Goal: Check status: Check status

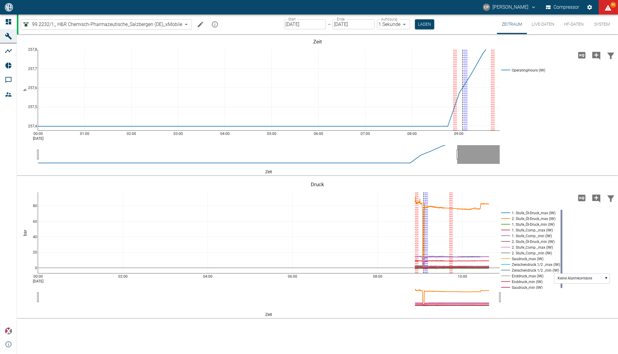
click at [583, 25] on button "HF-Daten" at bounding box center [573, 24] width 29 height 20
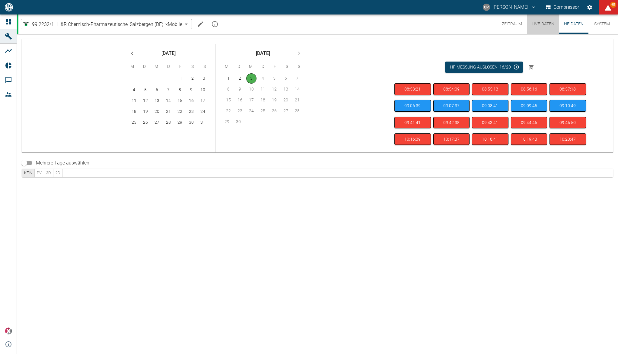
click at [548, 20] on button "Live-Daten" at bounding box center [542, 23] width 32 height 19
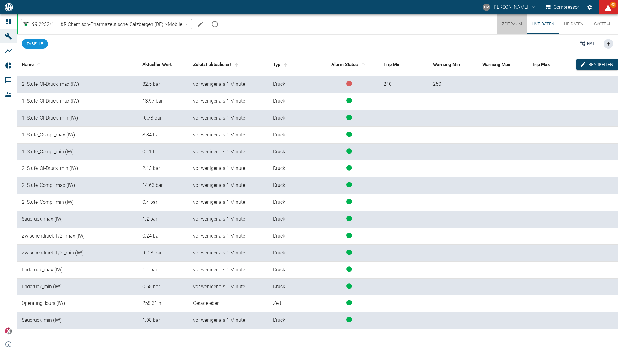
click at [504, 24] on button "Zeitraum" at bounding box center [512, 23] width 30 height 19
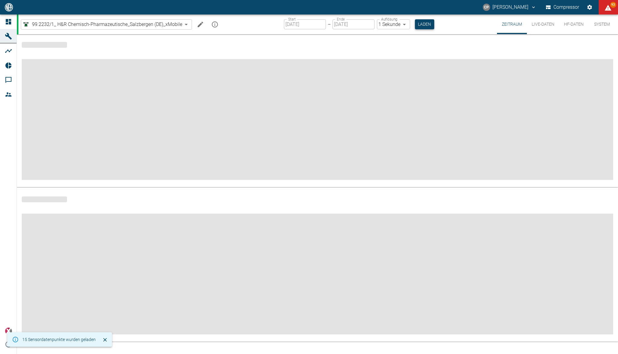
click at [428, 28] on button "Laden" at bounding box center [424, 24] width 19 height 10
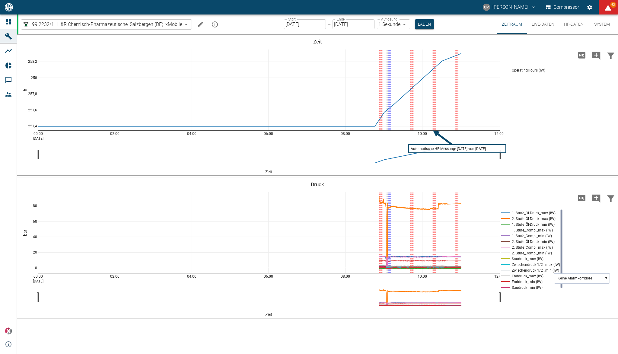
click at [569, 24] on button "HF-Daten" at bounding box center [573, 24] width 29 height 20
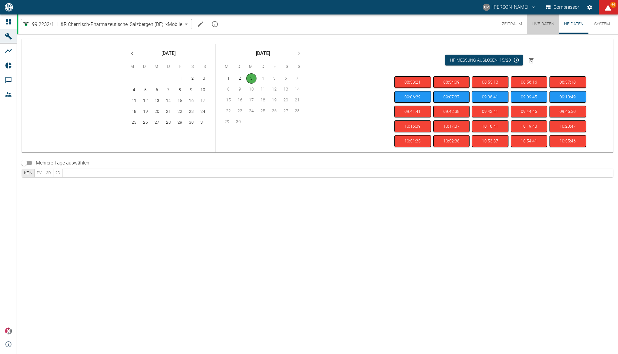
drag, startPoint x: 537, startPoint y: 26, endPoint x: 538, endPoint y: 20, distance: 5.9
click at [538, 20] on button "Live-Daten" at bounding box center [542, 23] width 32 height 19
